Goal: Navigation & Orientation: Understand site structure

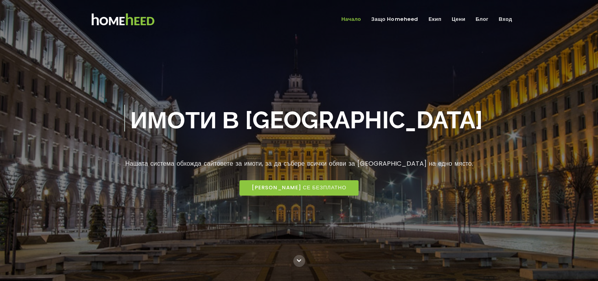
click at [399, 18] on link "Защо Homeheed" at bounding box center [394, 19] width 53 height 13
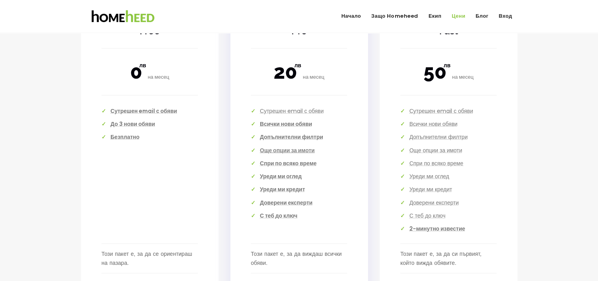
scroll to position [1740, 0]
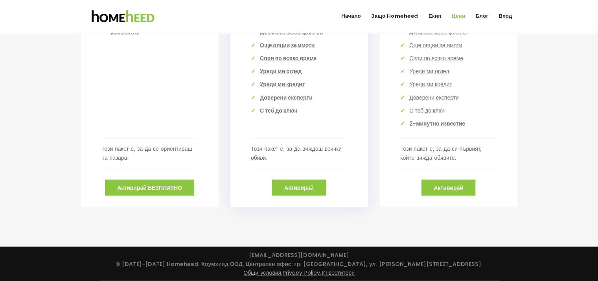
drag, startPoint x: 309, startPoint y: 81, endPoint x: 310, endPoint y: 168, distance: 86.9
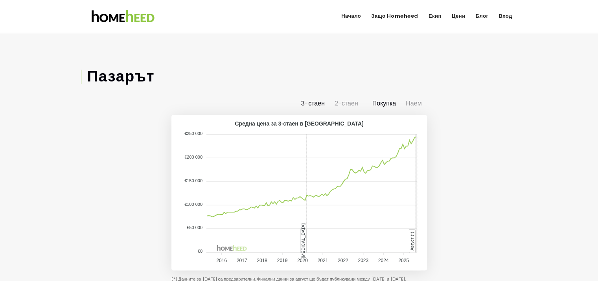
scroll to position [0, 0]
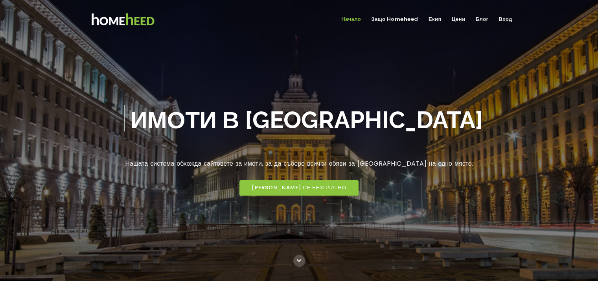
drag, startPoint x: 66, startPoint y: 131, endPoint x: 234, endPoint y: 20, distance: 201.7
click at [398, 16] on link "Защо Homeheed" at bounding box center [394, 19] width 53 height 13
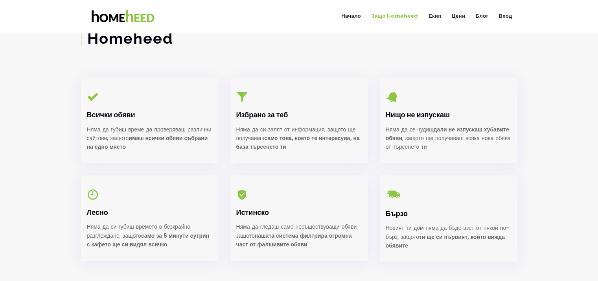
drag, startPoint x: 508, startPoint y: 154, endPoint x: 503, endPoint y: 158, distance: 6.4
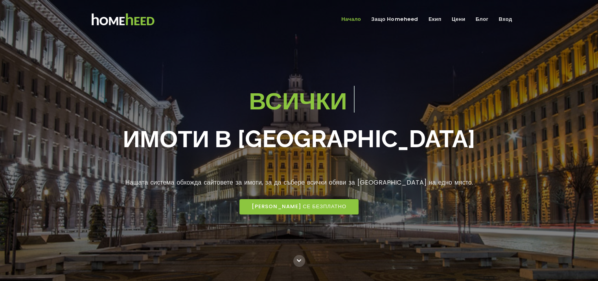
click at [375, 18] on link "Защо Homeheed" at bounding box center [394, 19] width 53 height 13
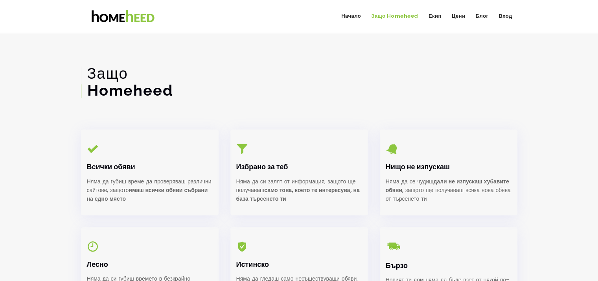
scroll to position [784, 0]
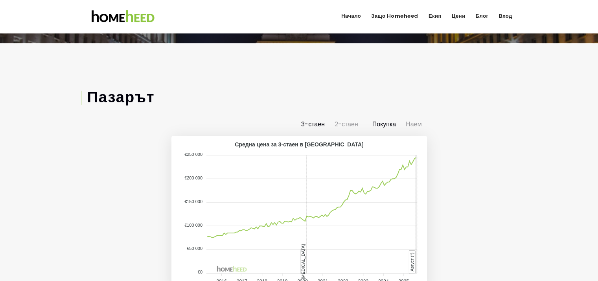
drag, startPoint x: 374, startPoint y: 89, endPoint x: 458, endPoint y: 13, distance: 112.5
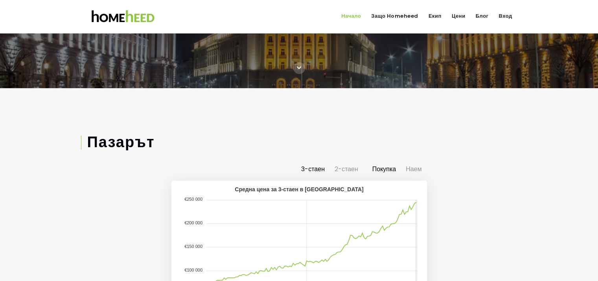
scroll to position [49, 0]
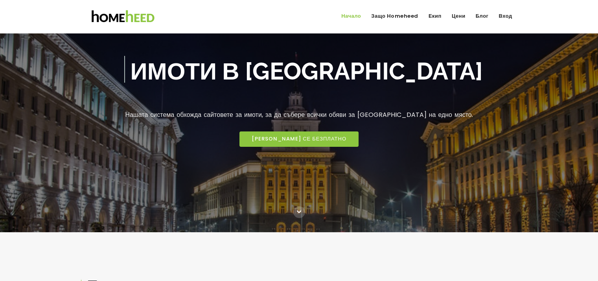
drag, startPoint x: 262, startPoint y: 114, endPoint x: 135, endPoint y: 18, distance: 158.4
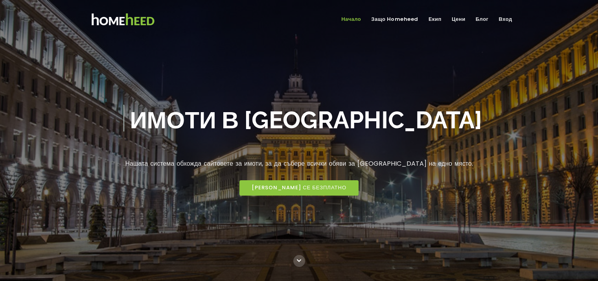
click at [135, 18] on img at bounding box center [122, 19] width 83 height 21
click at [429, 18] on link "Екип" at bounding box center [434, 19] width 19 height 13
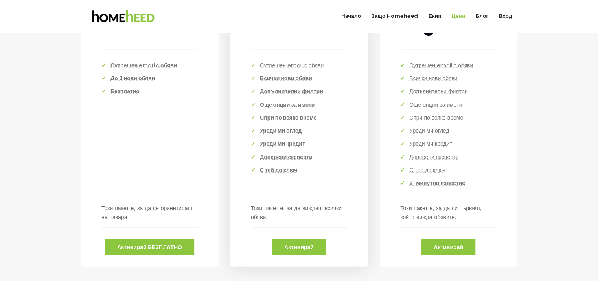
drag, startPoint x: 413, startPoint y: 82, endPoint x: 604, endPoint y: 181, distance: 214.7
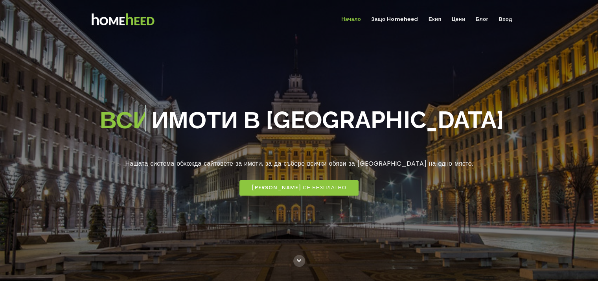
click at [508, 20] on link "Вход" at bounding box center [505, 19] width 20 height 13
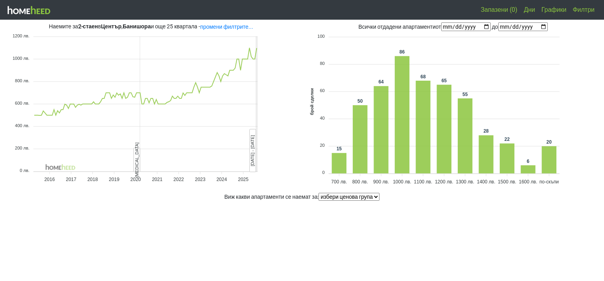
click at [582, 10] on link "Филтри" at bounding box center [583, 10] width 28 height 16
